Goal: Find specific page/section: Find specific page/section

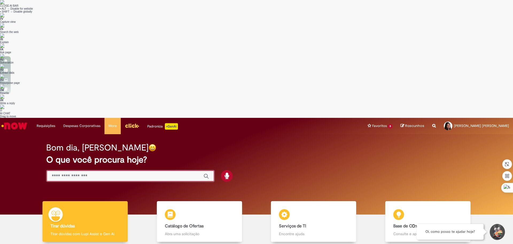
click at [82, 173] on input "Basta digitar aqui" at bounding box center [125, 176] width 147 height 6
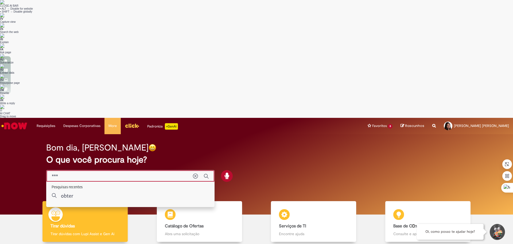
type input "****"
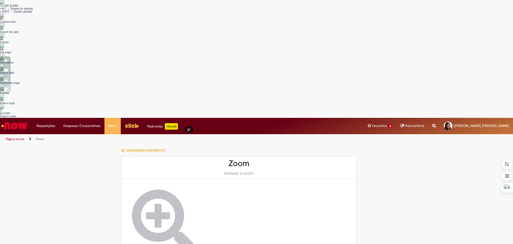
click at [150, 189] on img at bounding box center [164, 221] width 64 height 64
click at [15, 137] on link "Página inicial" at bounding box center [15, 139] width 18 height 4
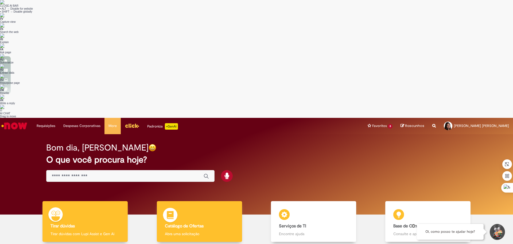
click at [210, 223] on h4 "Catálogo de Ofertas" at bounding box center [199, 225] width 69 height 5
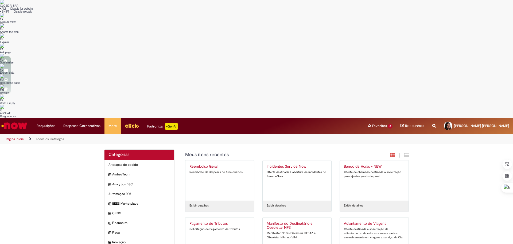
click at [20, 137] on link "Página inicial" at bounding box center [15, 139] width 18 height 4
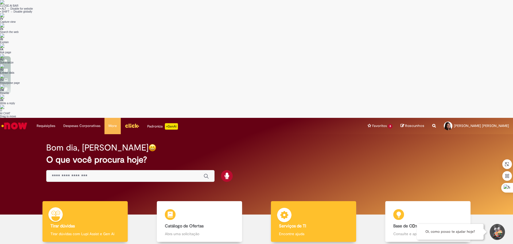
click at [298, 201] on div "Serviços de TI Serviços de TI Encontre ajuda" at bounding box center [313, 221] width 85 height 41
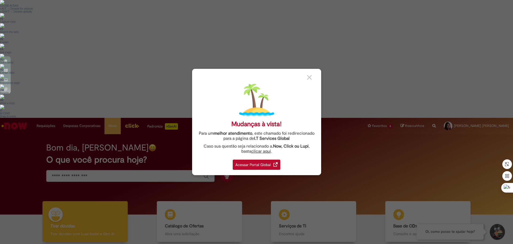
click at [254, 163] on div "Acessar Portal Global" at bounding box center [257, 164] width 48 height 10
